Goal: Information Seeking & Learning: Learn about a topic

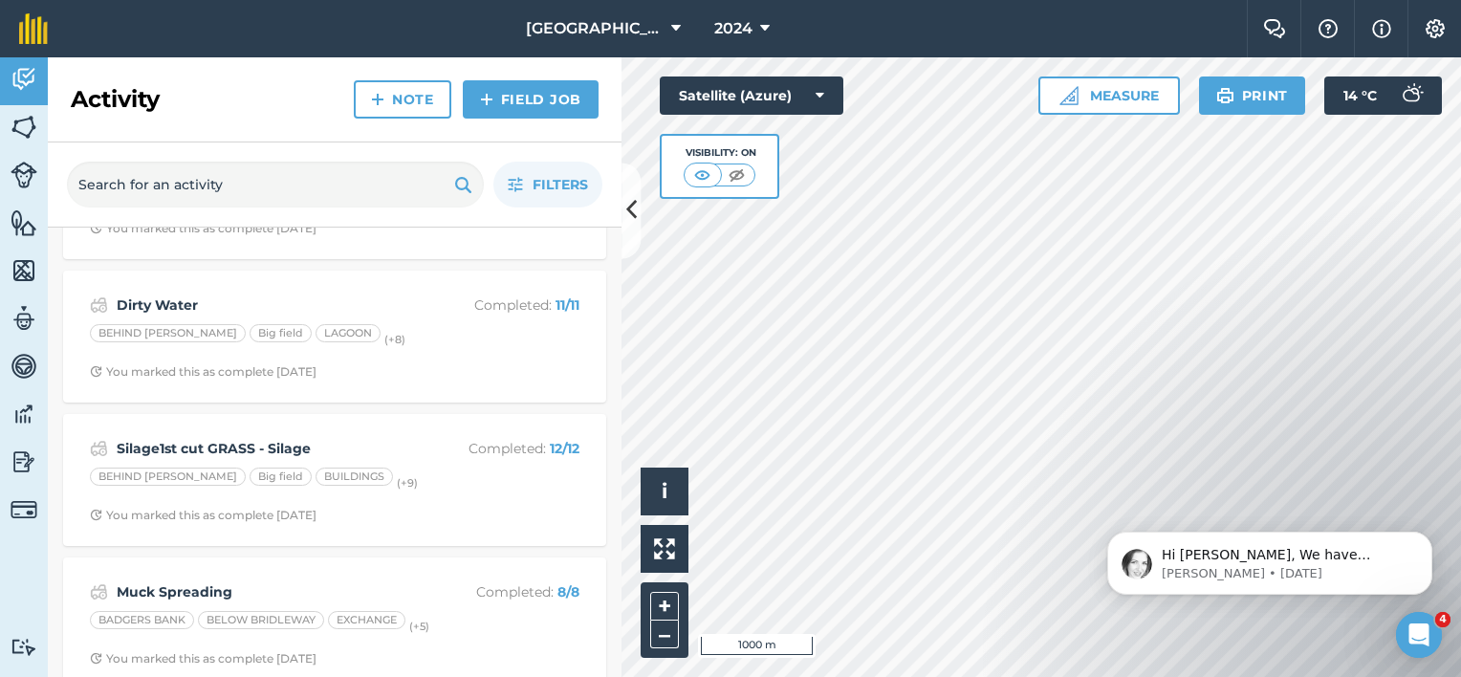
scroll to position [1453, 0]
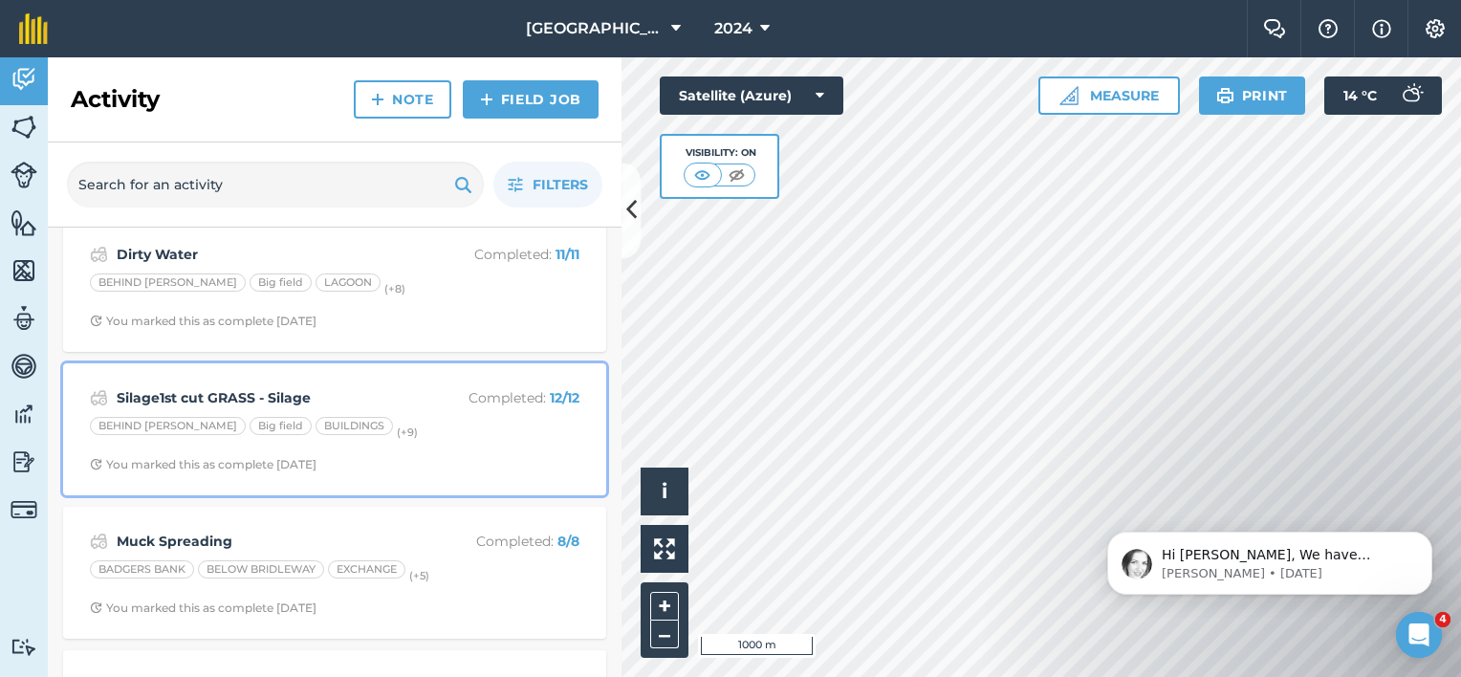
click at [172, 391] on strong "Silage1st cut GRASS - Silage" at bounding box center [268, 397] width 303 height 21
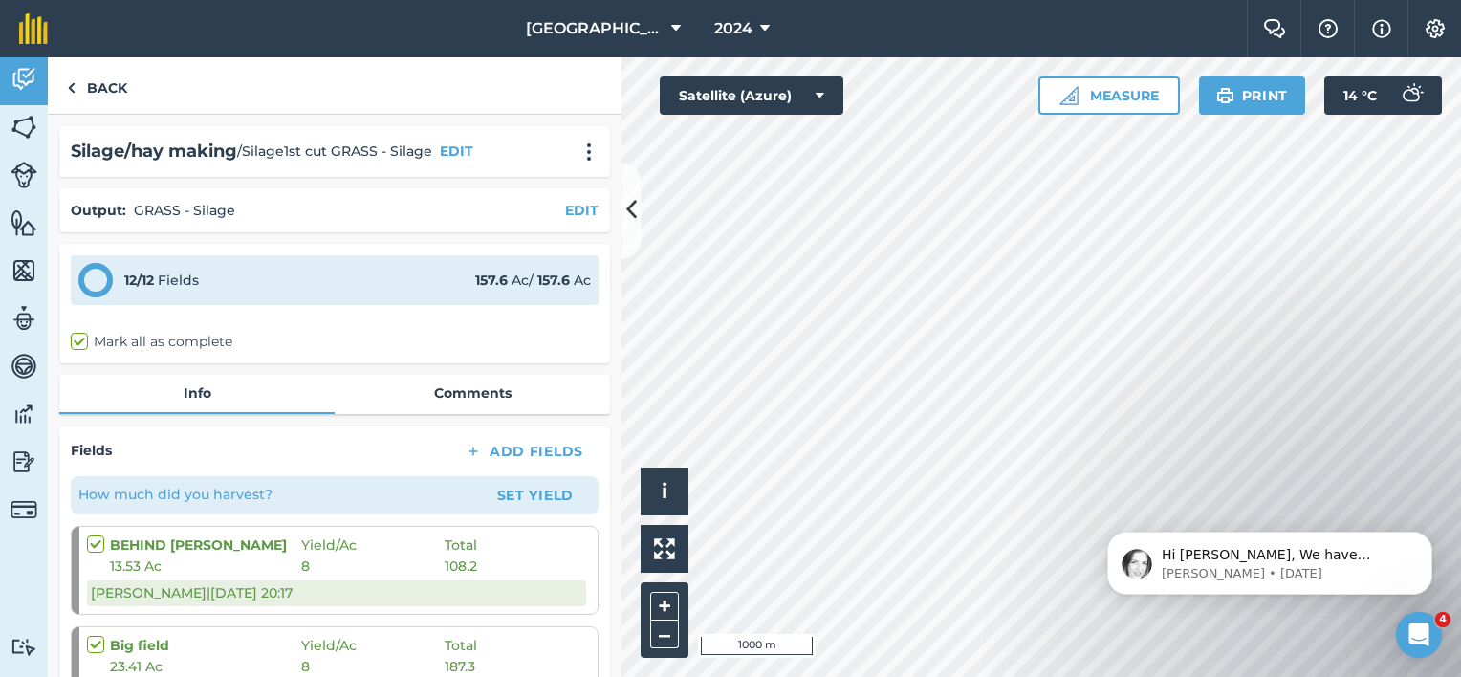
click at [317, 586] on div "[PERSON_NAME] | [DATE] 20:17" at bounding box center [336, 592] width 499 height 25
click at [78, 90] on link "Back" at bounding box center [97, 85] width 98 height 56
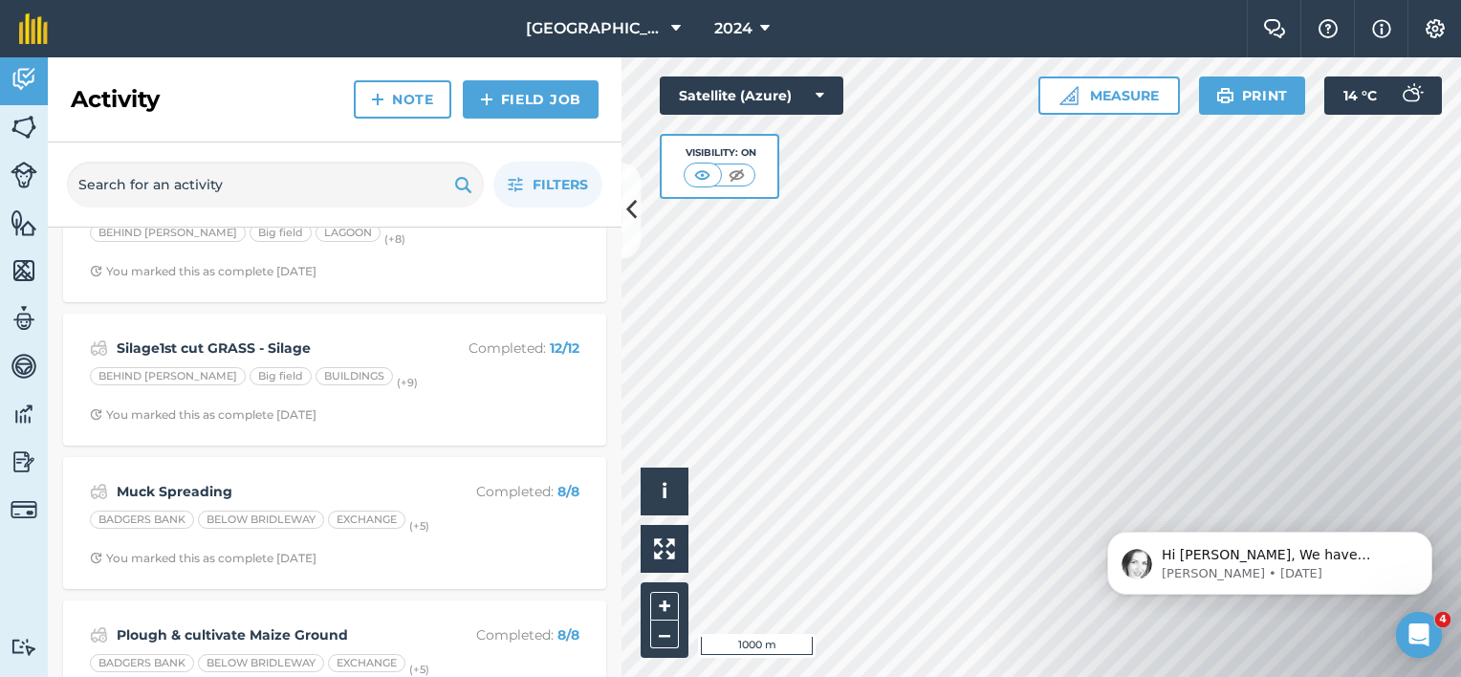
scroll to position [1541, 0]
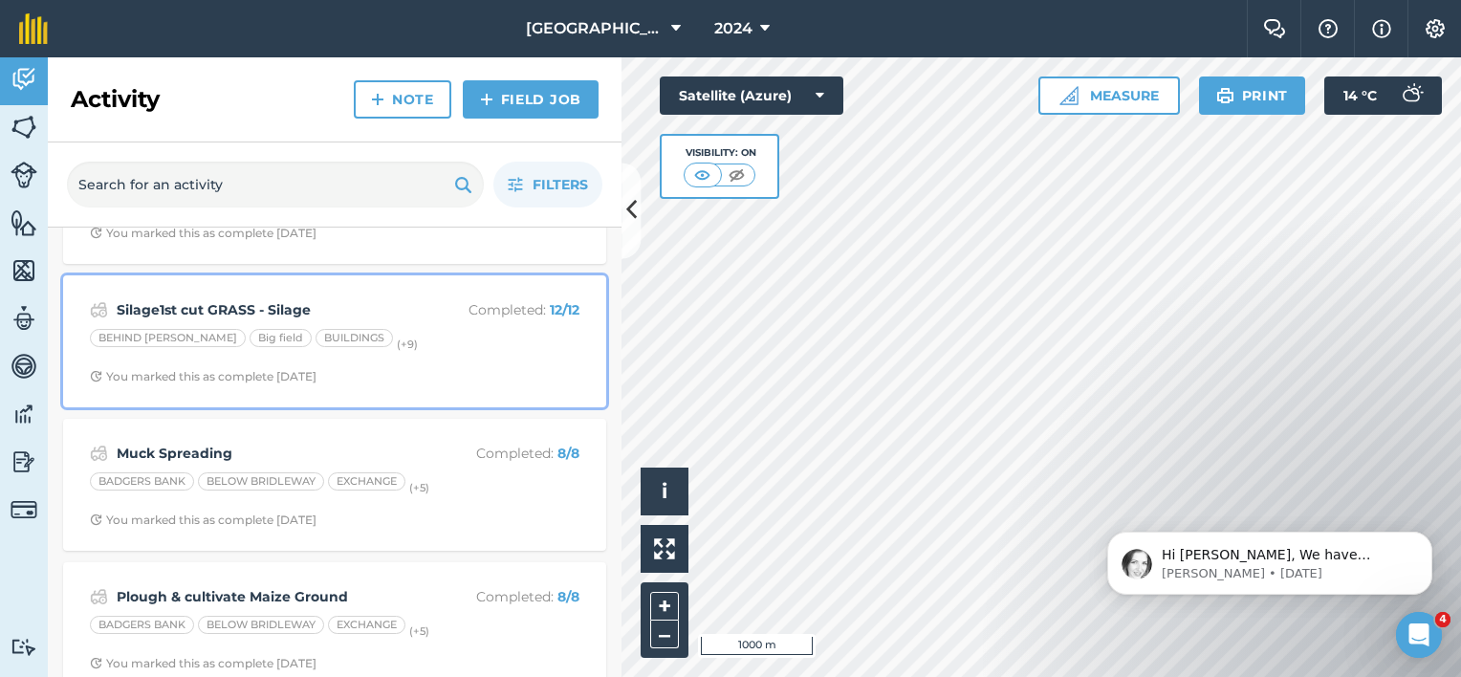
click at [281, 305] on strong "Silage1st cut GRASS - Silage" at bounding box center [268, 309] width 303 height 21
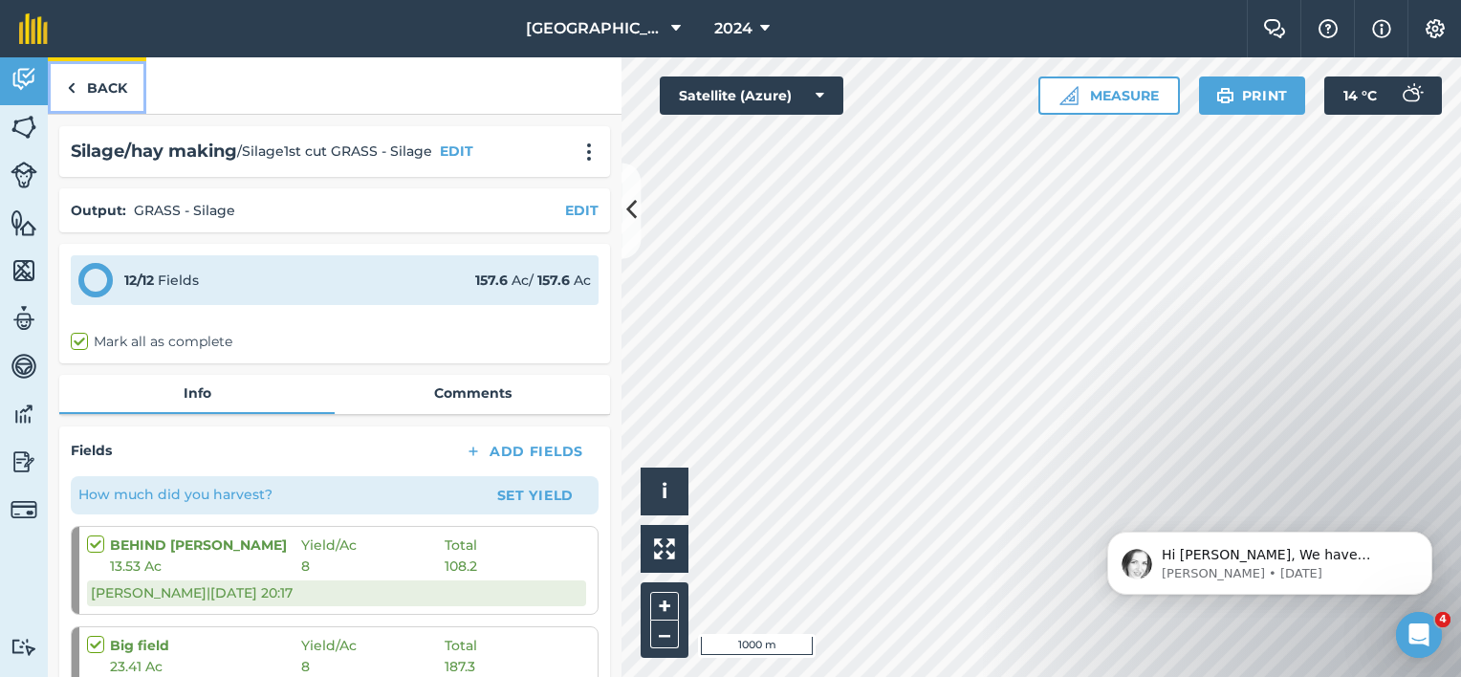
click at [97, 94] on link "Back" at bounding box center [97, 85] width 98 height 56
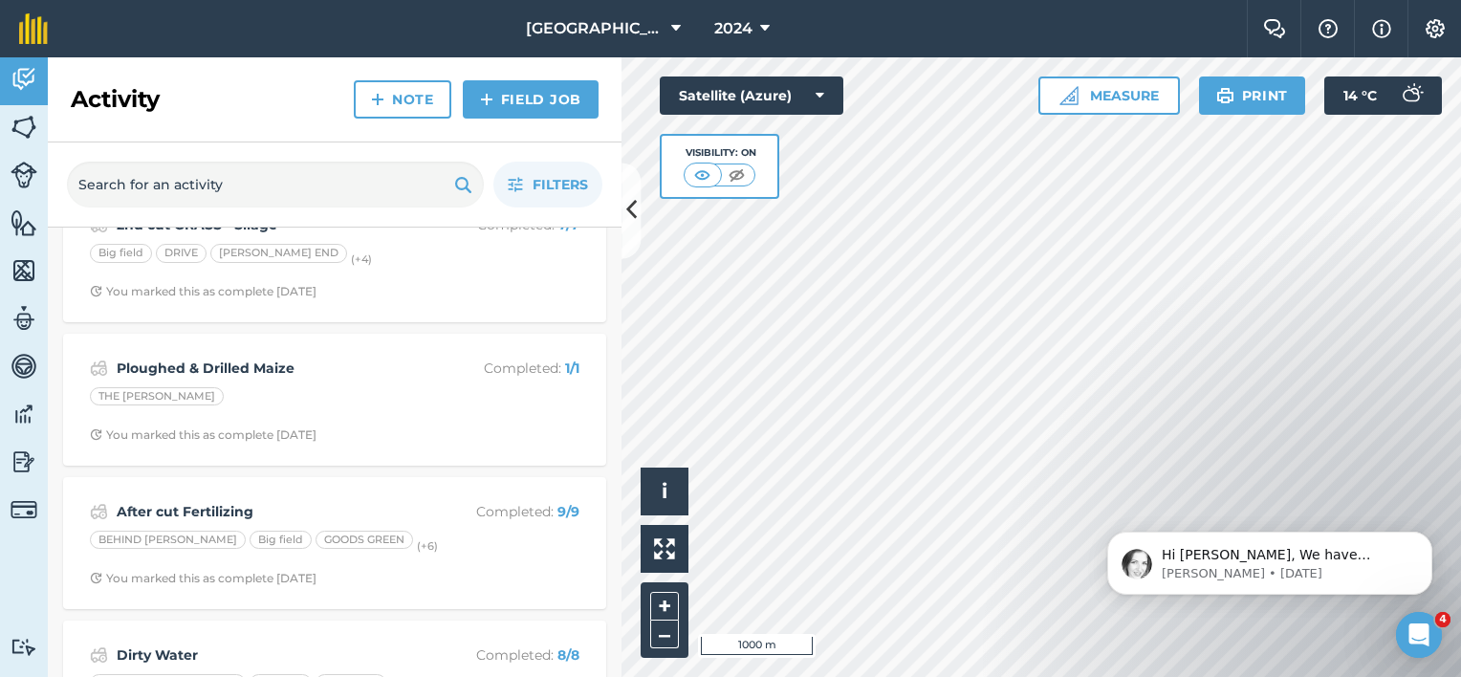
scroll to position [871, 0]
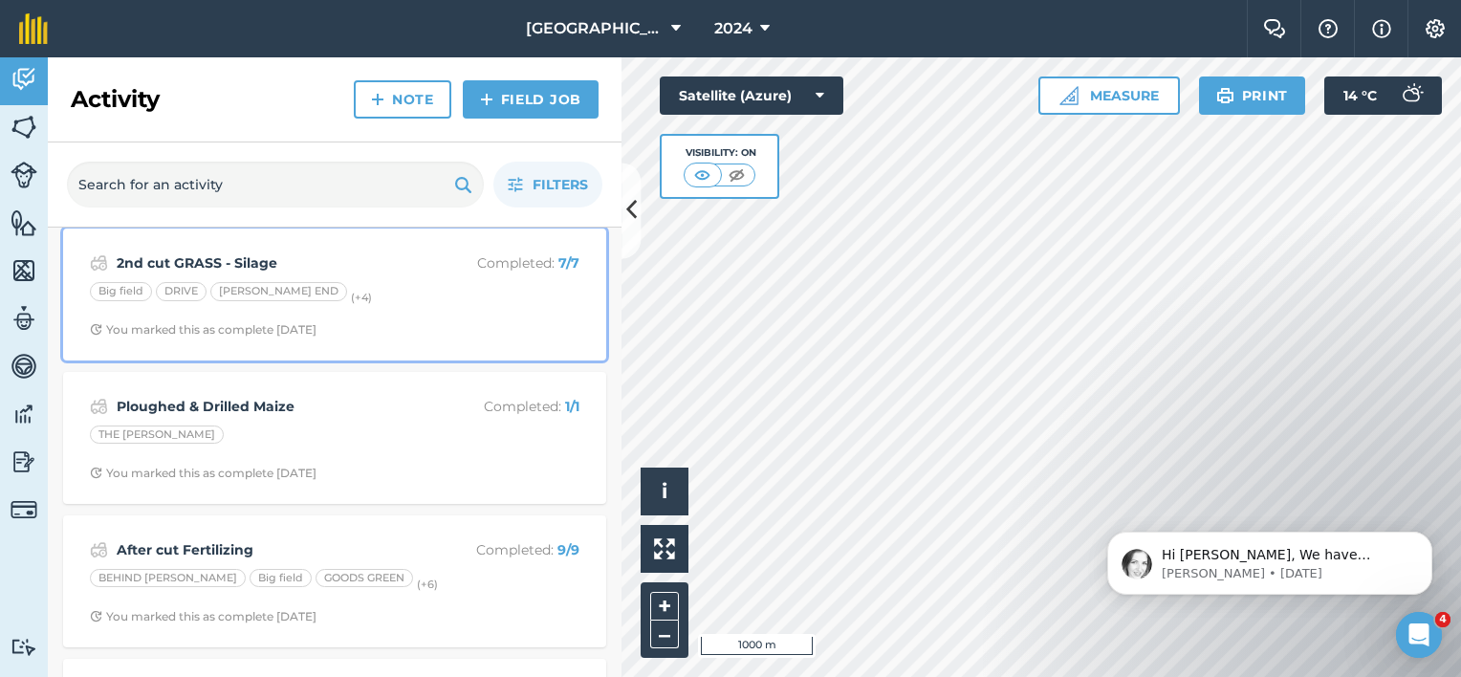
click at [245, 271] on div "2nd cut GRASS - Silage Completed : 7 / 7" at bounding box center [334, 262] width 489 height 23
click at [245, 271] on div "Activity Note Field Job Filters Harvesting MAIZE SILAGE Completed : 8 / 8 BADGE…" at bounding box center [335, 366] width 574 height 619
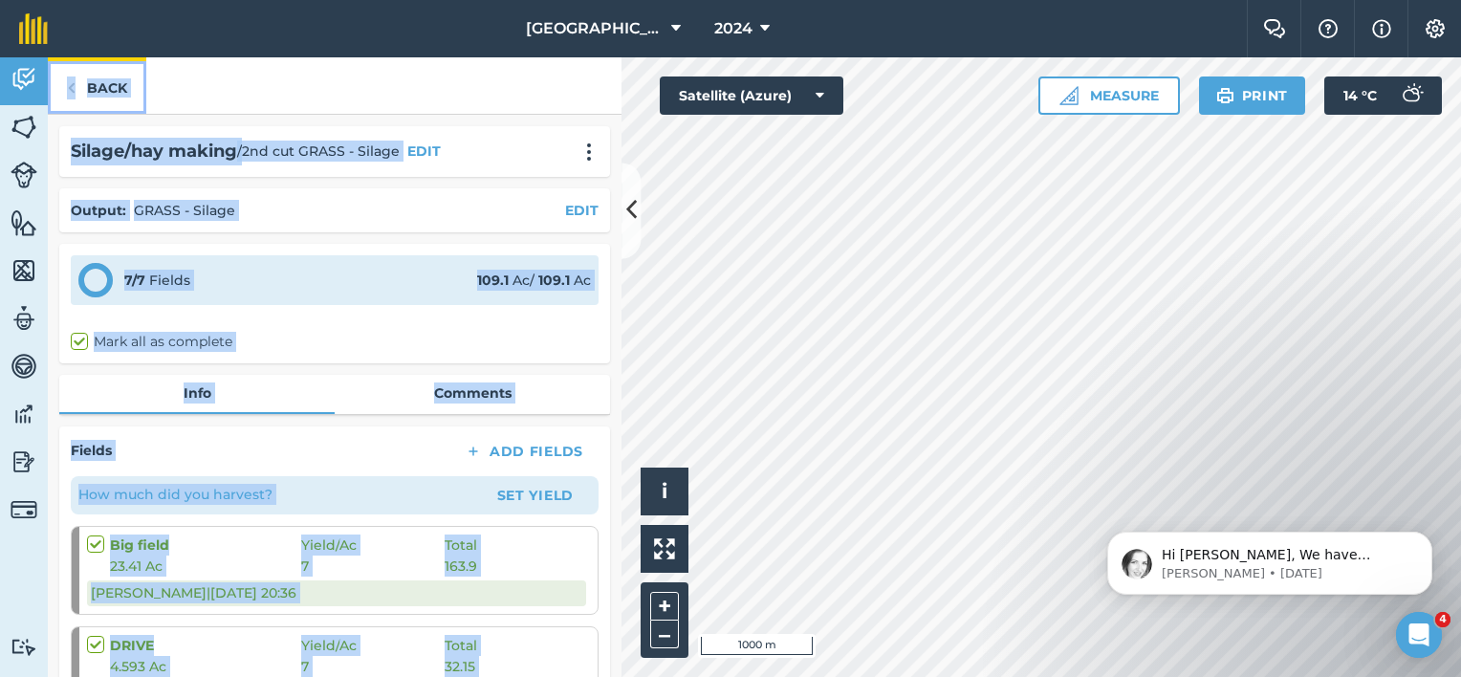
click at [124, 90] on link "Back" at bounding box center [97, 85] width 98 height 56
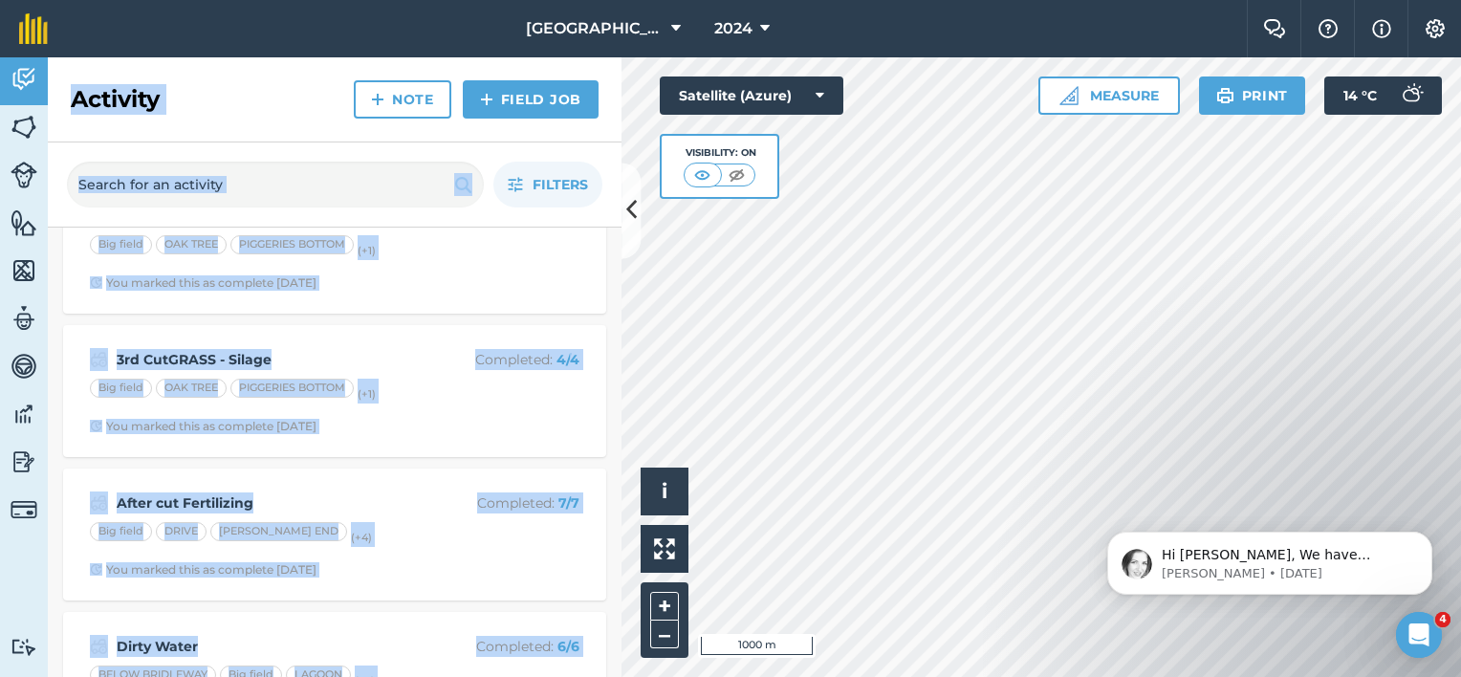
scroll to position [382, 0]
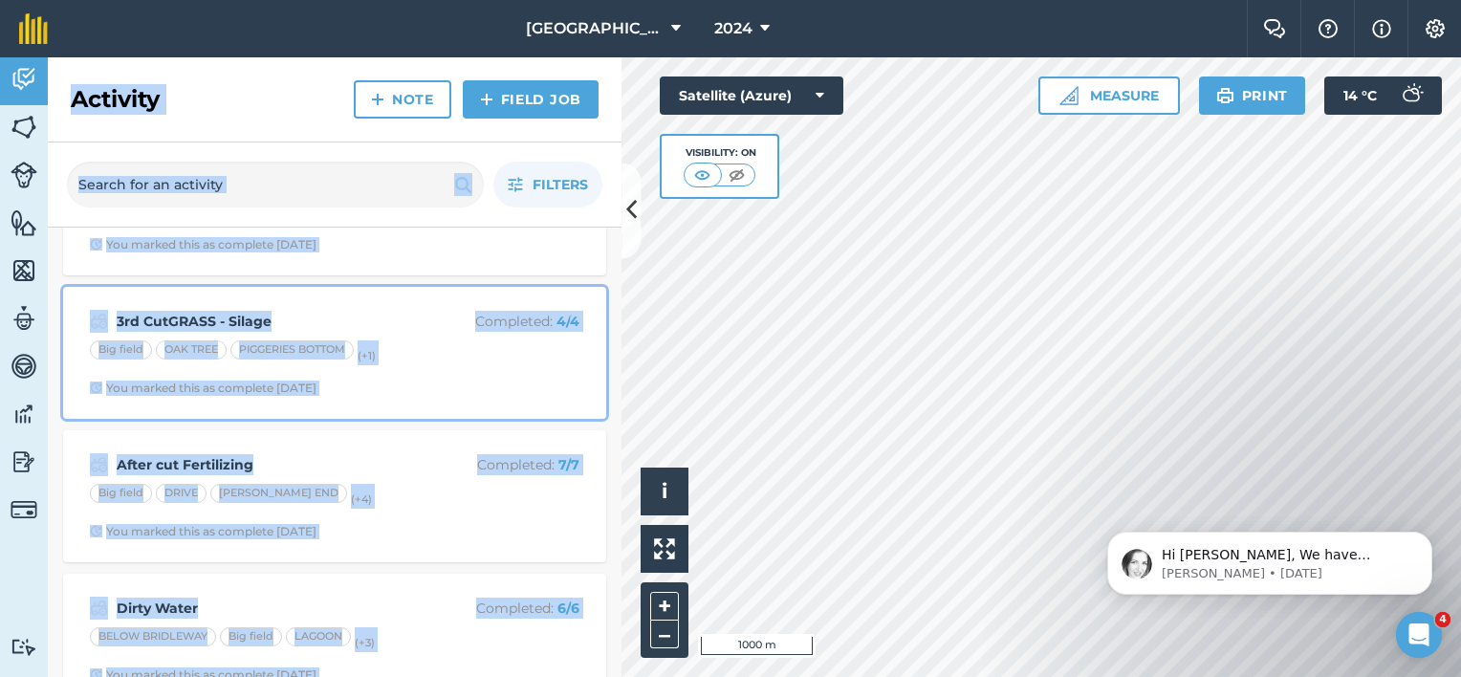
click at [249, 300] on div "3rd CutGRASS - Silage Completed : 4 / 4 Big field OAK TREE PIGGERIES BOTTOM (+ …" at bounding box center [335, 352] width 520 height 109
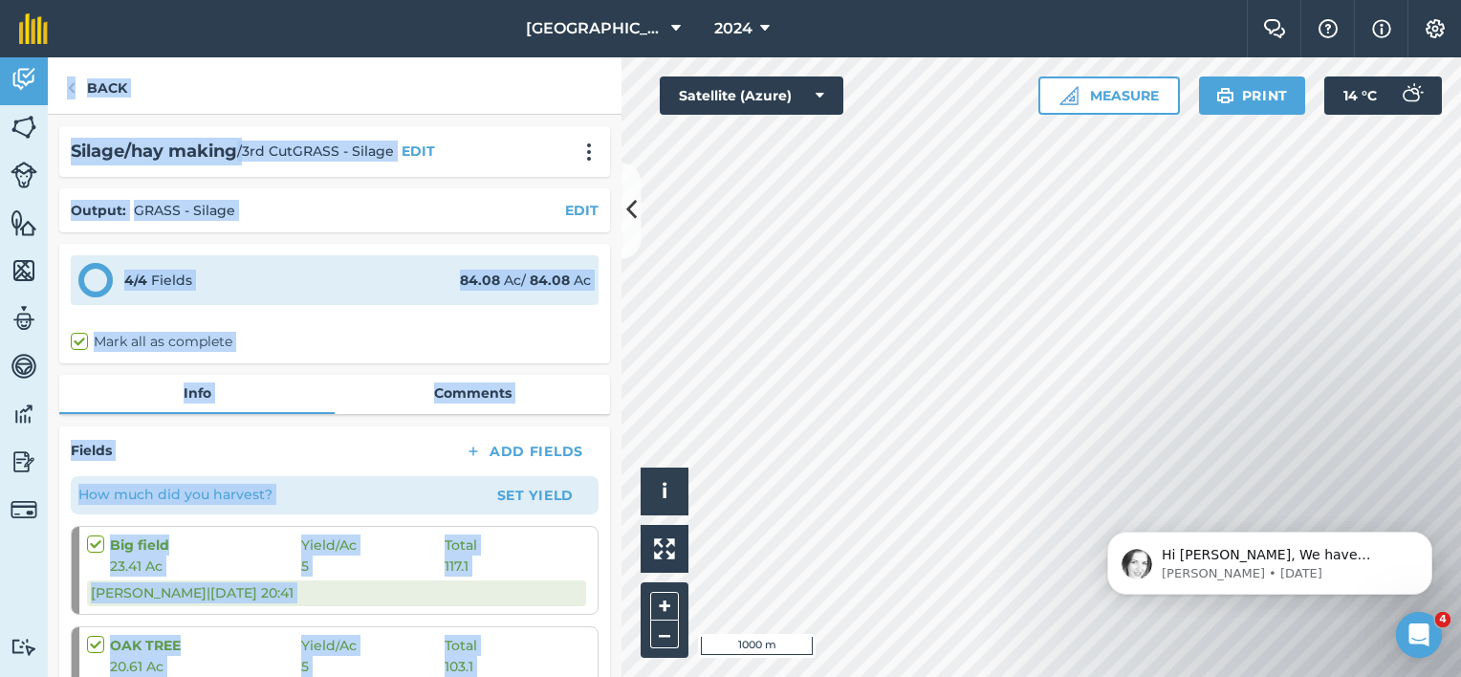
drag, startPoint x: 252, startPoint y: 306, endPoint x: 309, endPoint y: 244, distance: 83.9
click at [309, 244] on div "Silage/hay making / 3rd CutGRASS - Silage EDIT Output : GRASS - Silage EDIT 4 /…" at bounding box center [335, 396] width 574 height 562
click at [99, 85] on link "Back" at bounding box center [97, 85] width 98 height 56
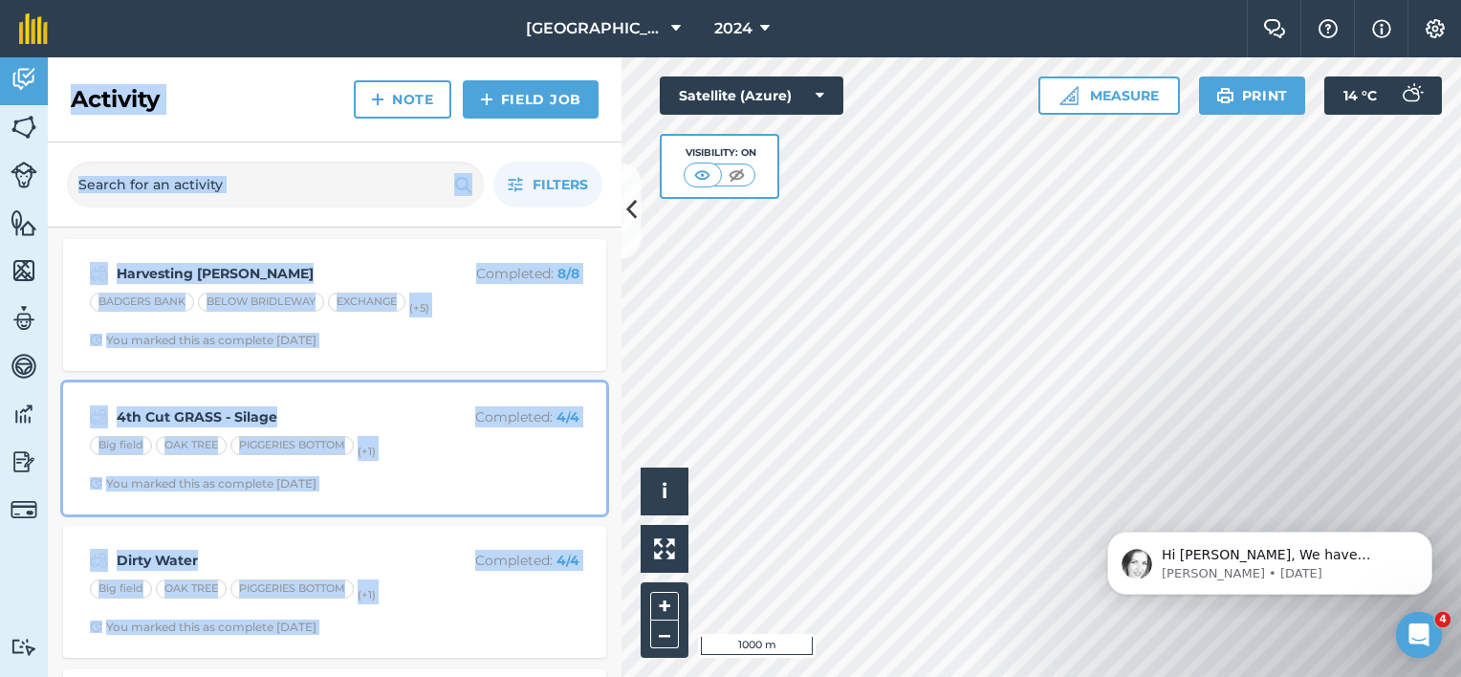
click at [260, 416] on strong "4th Cut GRASS - Silage" at bounding box center [268, 416] width 303 height 21
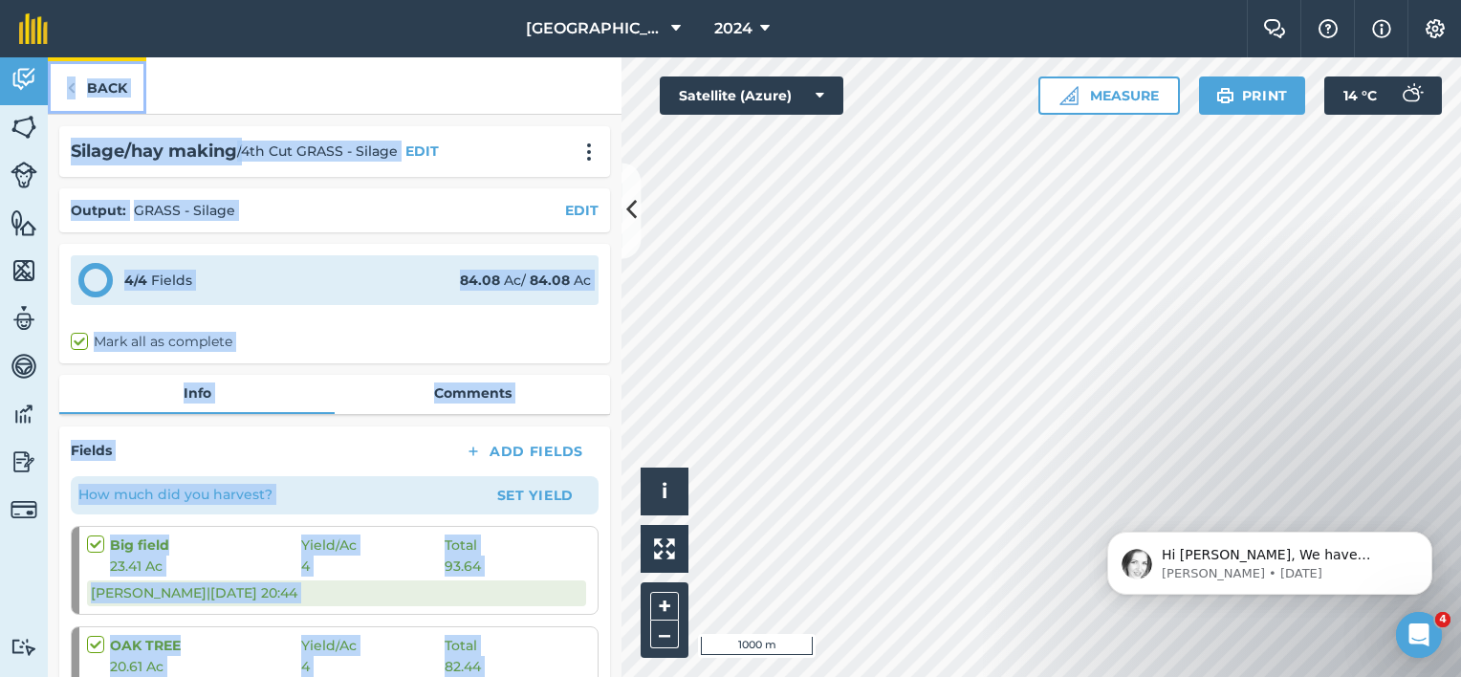
click at [119, 85] on link "Back" at bounding box center [97, 85] width 98 height 56
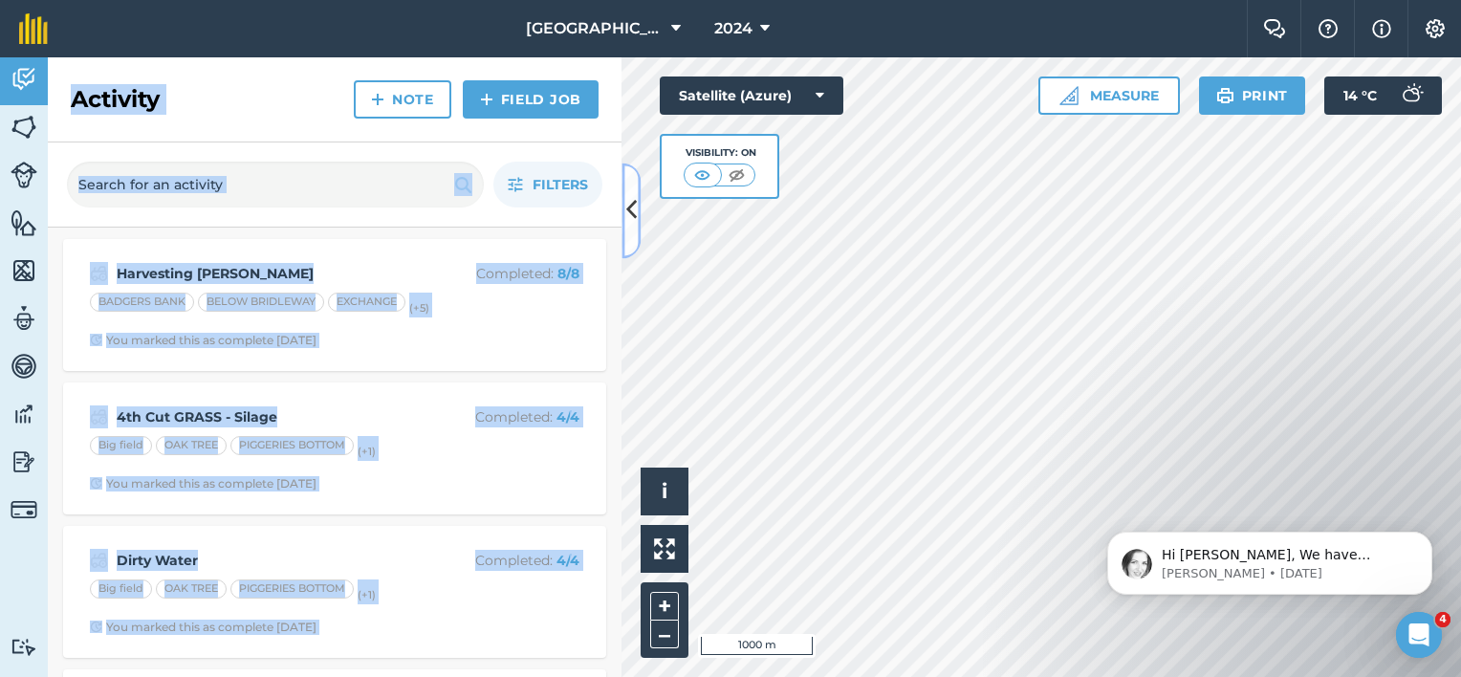
click at [633, 209] on icon at bounding box center [631, 210] width 11 height 33
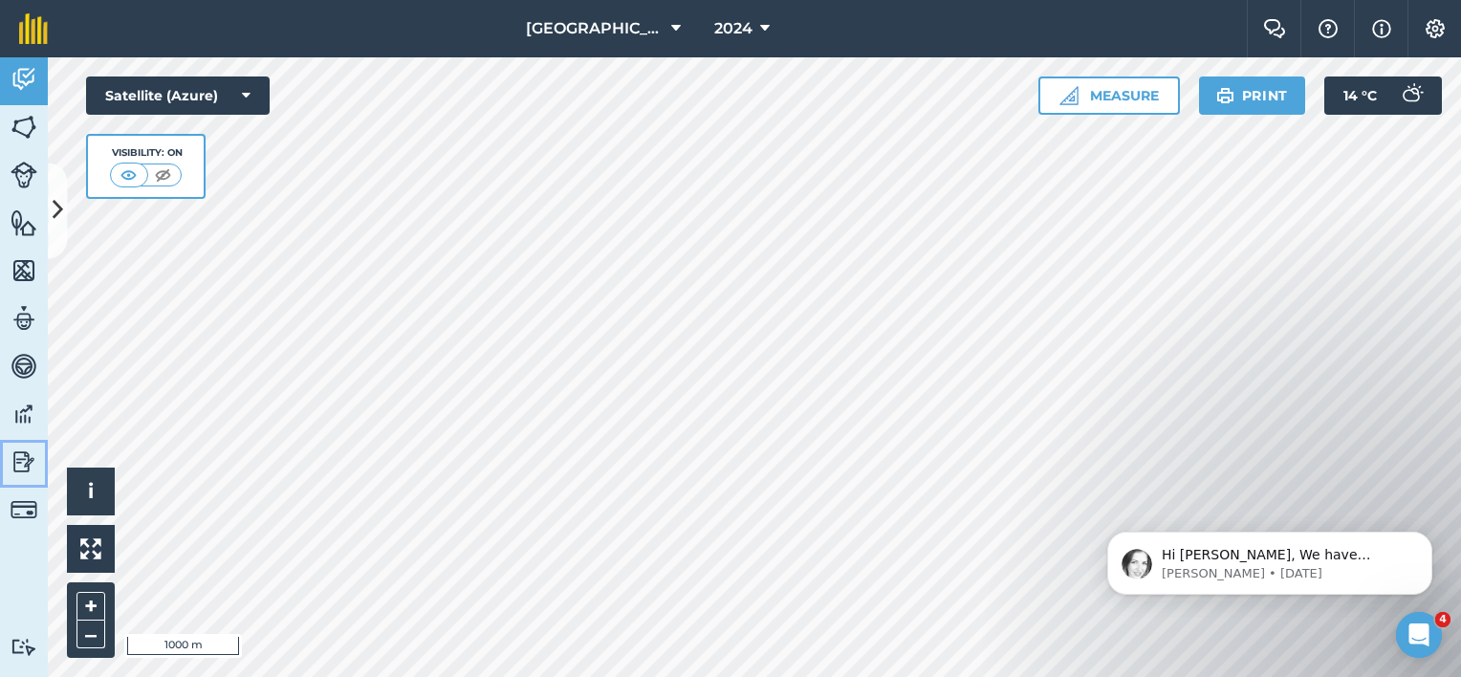
click at [19, 459] on img at bounding box center [24, 461] width 27 height 29
